Goal: Task Accomplishment & Management: Use online tool/utility

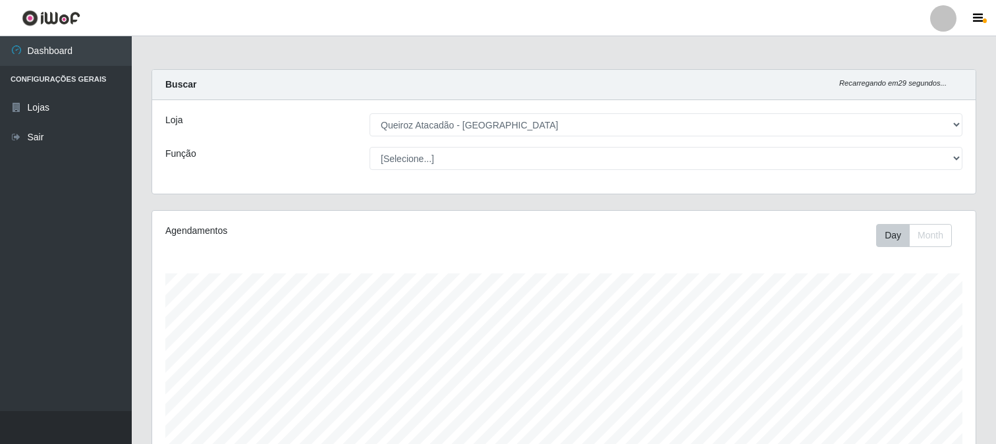
select select "464"
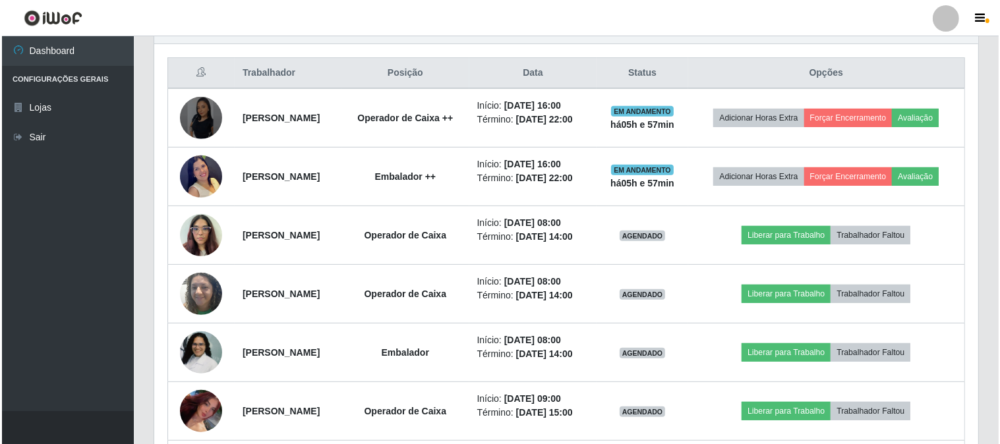
scroll to position [273, 824]
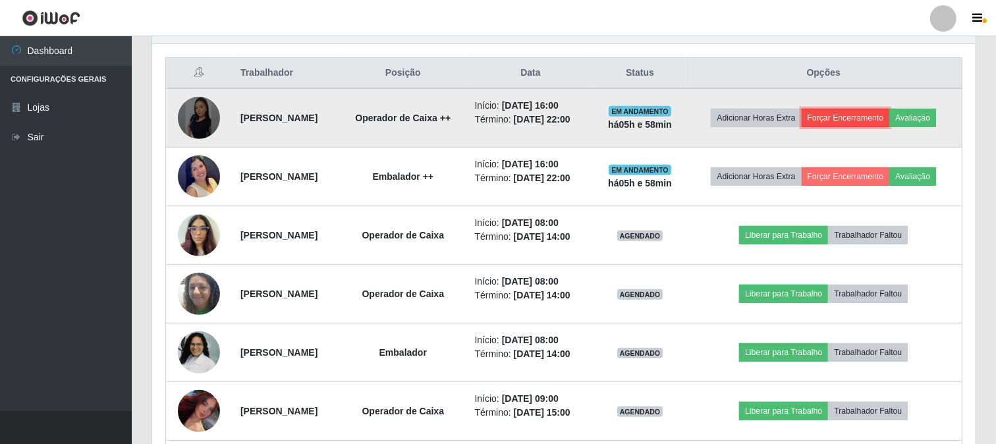
click at [890, 109] on button "Forçar Encerramento" at bounding box center [846, 118] width 88 height 18
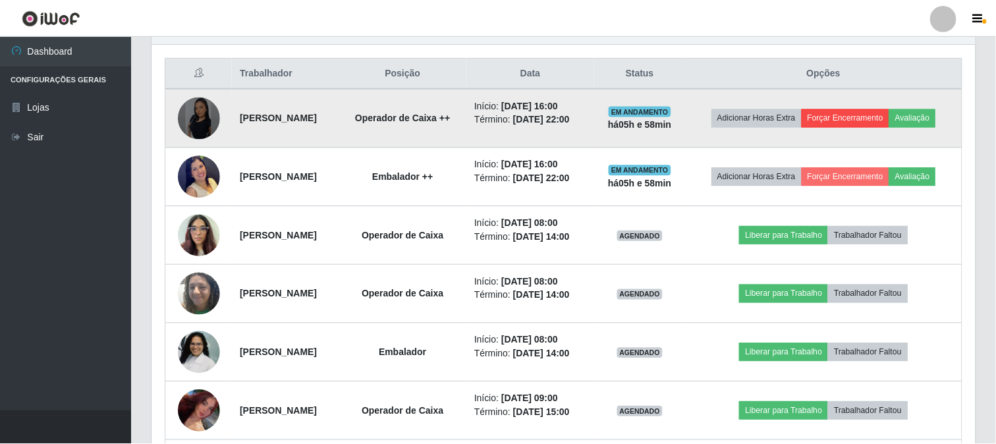
scroll to position [273, 815]
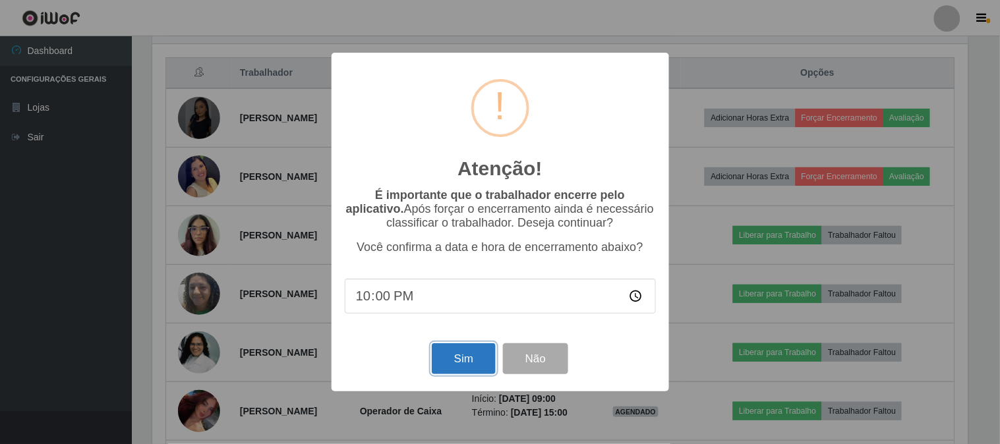
click at [471, 354] on button "Sim" at bounding box center [464, 358] width 64 height 31
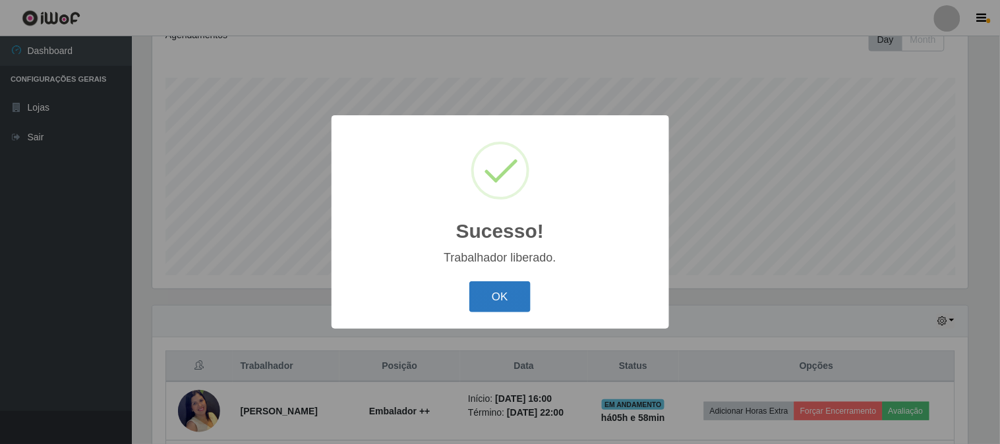
click at [478, 303] on button "OK" at bounding box center [499, 296] width 61 height 31
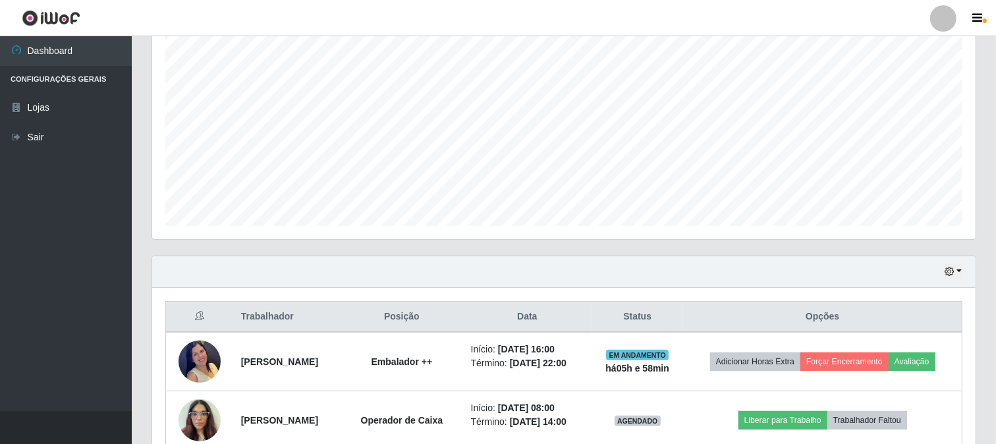
scroll to position [269, 0]
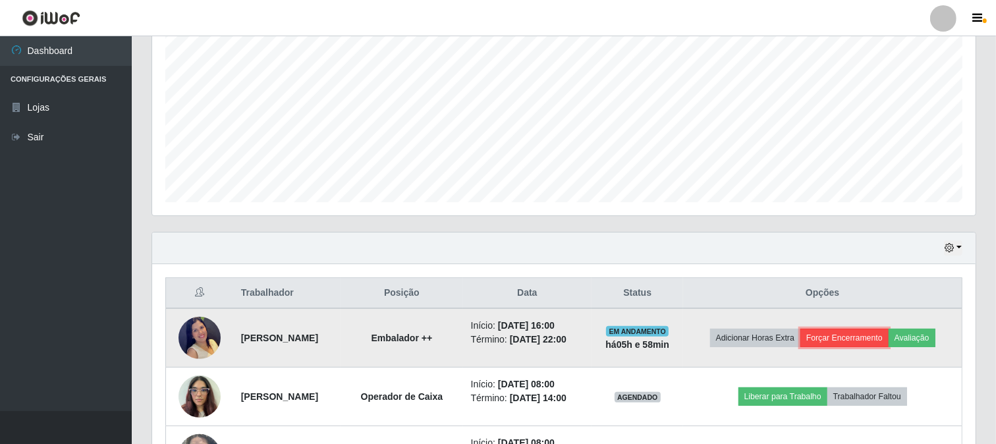
click at [877, 334] on button "Forçar Encerramento" at bounding box center [845, 338] width 88 height 18
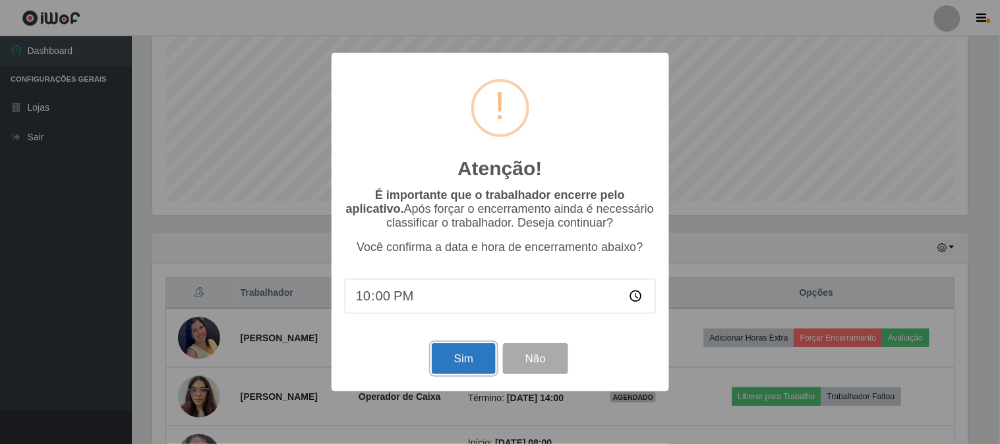
click at [474, 364] on button "Sim" at bounding box center [464, 358] width 64 height 31
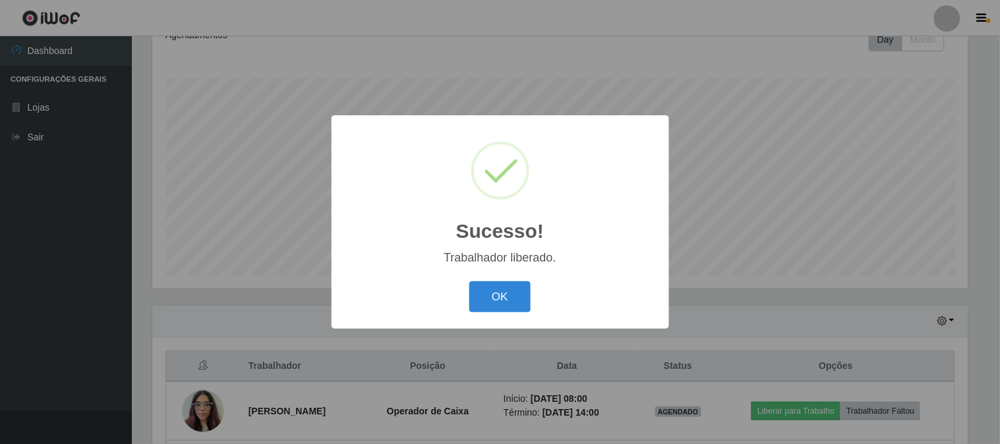
click at [493, 292] on button "OK" at bounding box center [499, 296] width 61 height 31
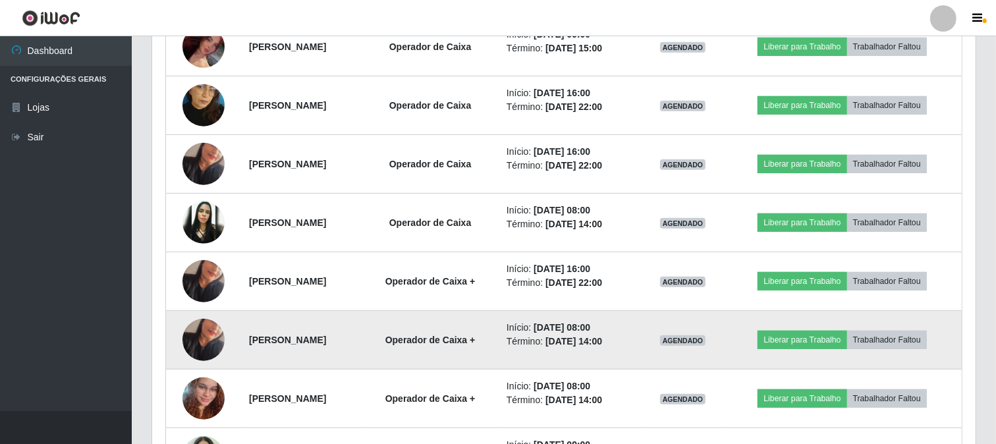
scroll to position [710, 0]
